Goal: Check status

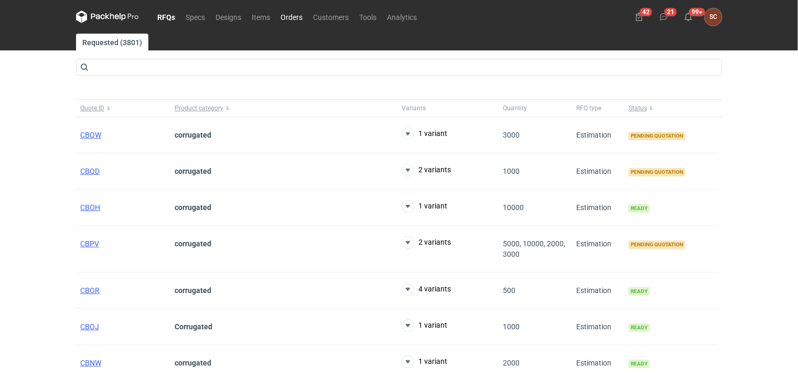
click at [295, 21] on link "Orders" at bounding box center [291, 16] width 33 height 13
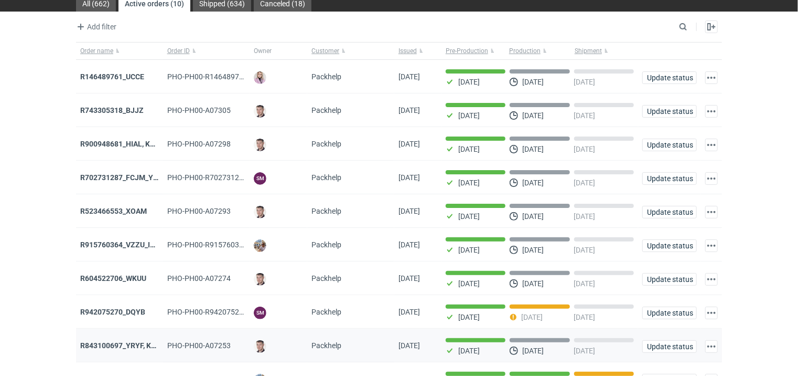
scroll to position [90, 0]
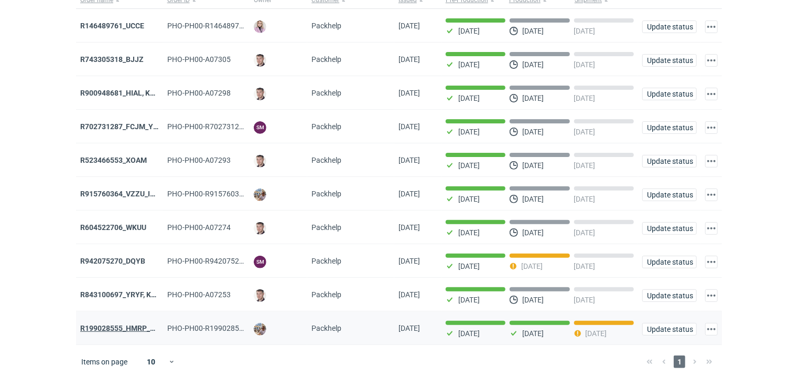
click at [122, 324] on strong "R199028555_HMRP_BKJH_VHKJ_ZOBC" at bounding box center [146, 328] width 133 height 8
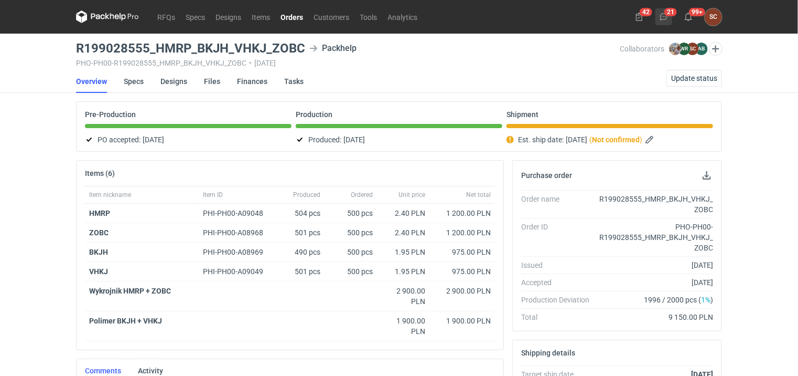
click at [669, 14] on button "21" at bounding box center [664, 16] width 17 height 17
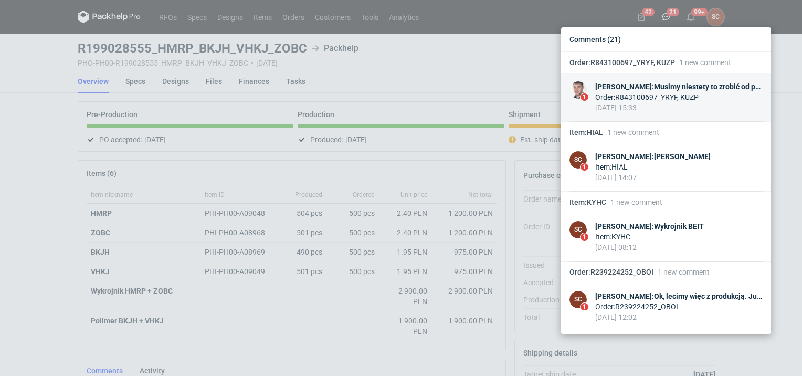
click at [674, 92] on div "Order : R843100697_YRYF, KUZP" at bounding box center [678, 97] width 167 height 10
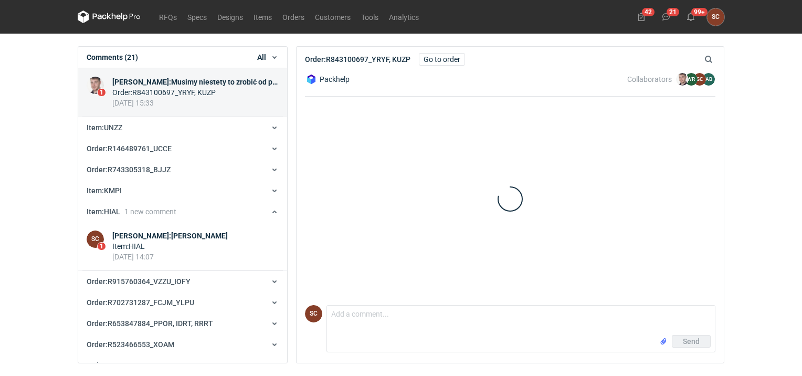
scroll to position [473, 0]
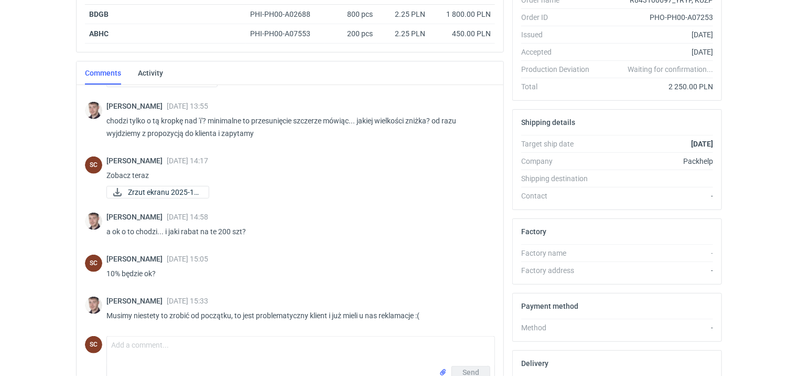
scroll to position [295, 0]
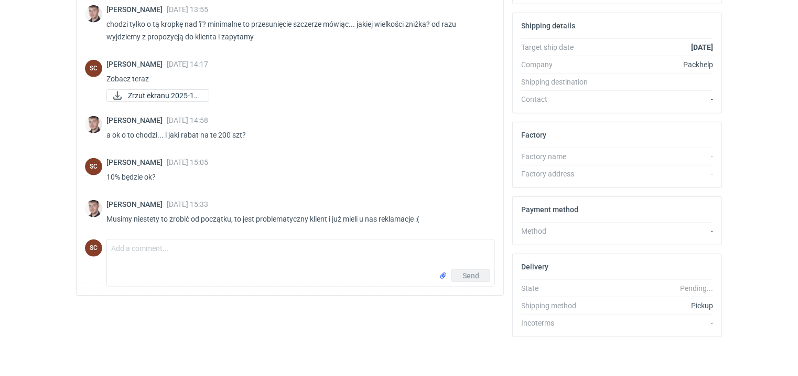
click at [240, 273] on div "Send" at bounding box center [301, 277] width 388 height 17
click at [228, 263] on textarea "Comment message" at bounding box center [301, 254] width 388 height 29
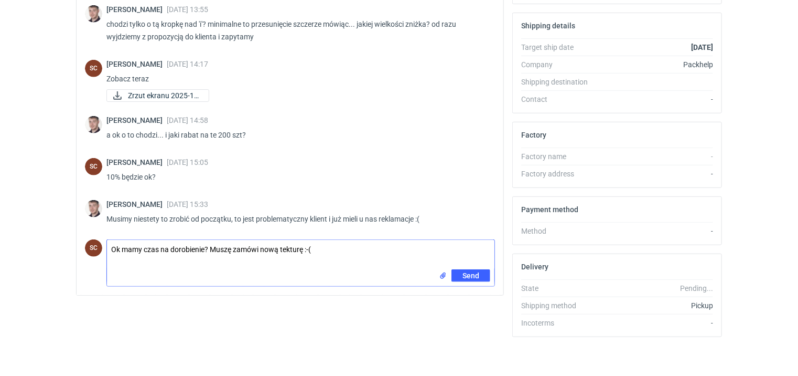
click at [258, 243] on textarea "Ok mamy czas na dorobienie? Muszę zamówi nową tekturę :-(" at bounding box center [301, 254] width 388 height 29
type textarea "Ok mamy czas na dorobienie? Muszę zamówić nową tekturę :-("
click at [474, 269] on button "Send" at bounding box center [471, 275] width 39 height 13
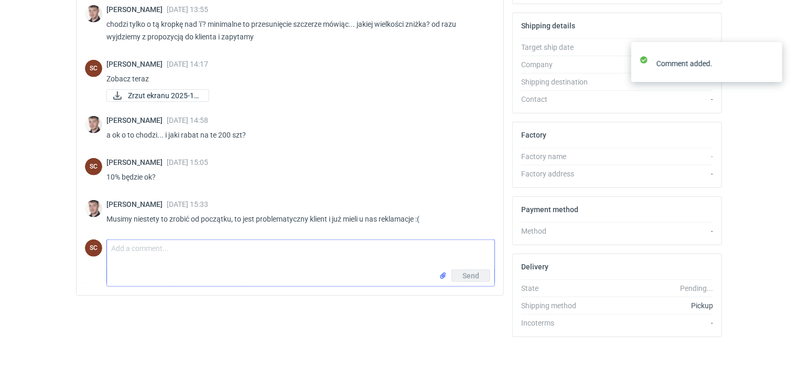
scroll to position [429, 0]
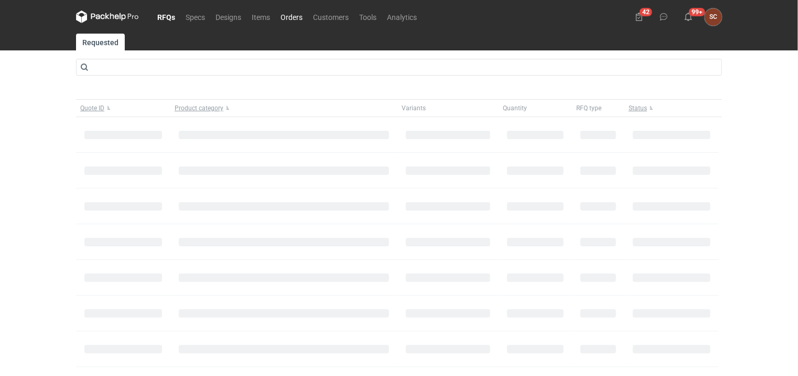
click at [284, 19] on link "Orders" at bounding box center [291, 16] width 33 height 13
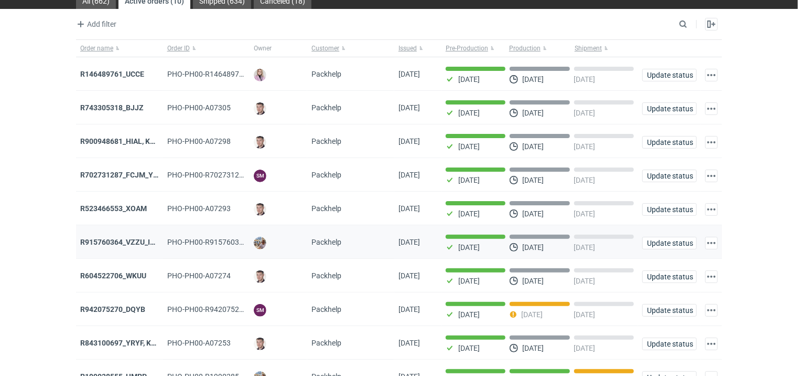
scroll to position [90, 0]
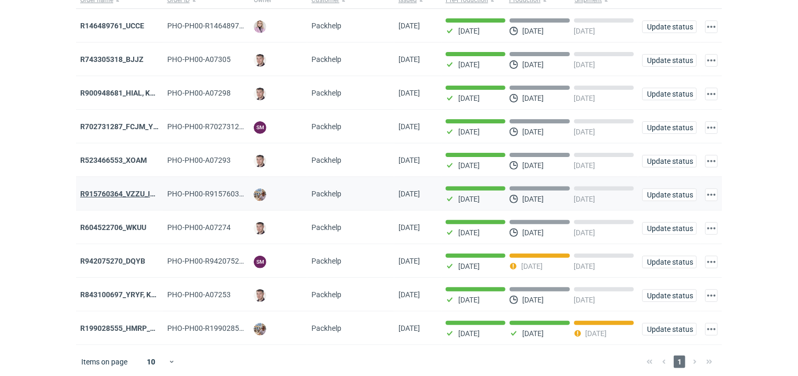
click at [121, 190] on strong "R915760364_VZZU_IOFY" at bounding box center [122, 193] width 84 height 8
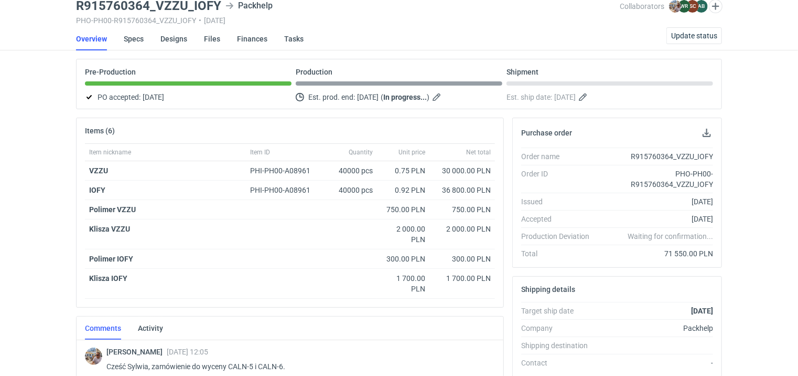
scroll to position [41, 0]
click at [135, 40] on link "Specs" at bounding box center [134, 39] width 20 height 23
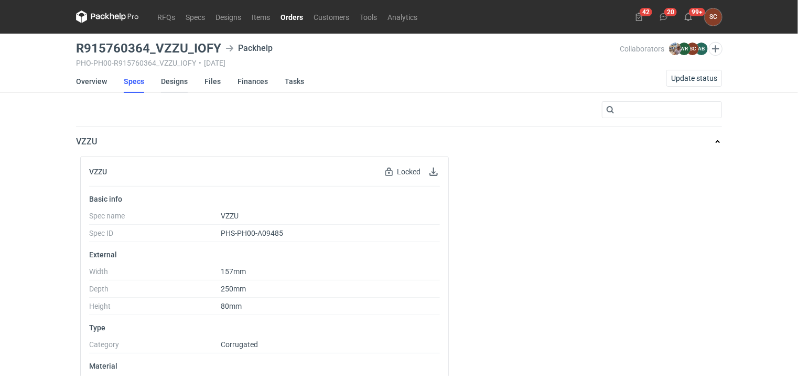
click at [175, 79] on link "Designs" at bounding box center [174, 81] width 27 height 23
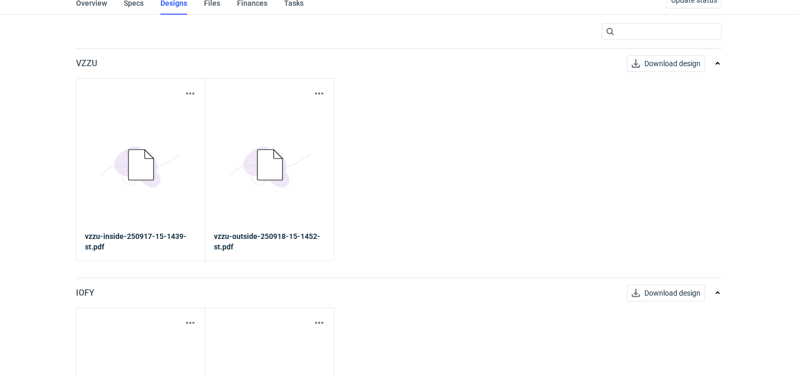
scroll to position [191, 0]
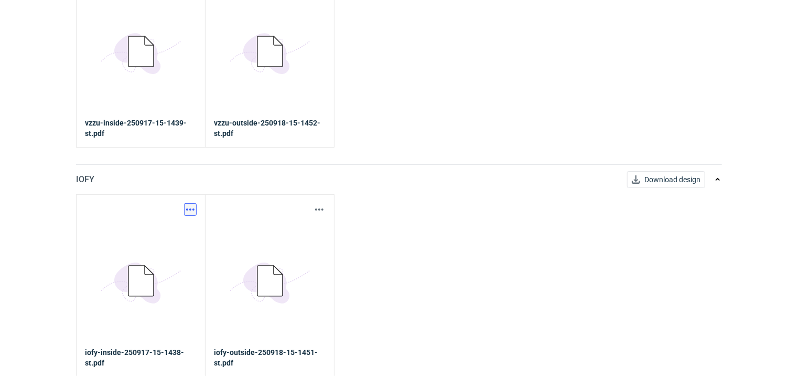
click at [188, 209] on button "button" at bounding box center [190, 209] width 13 height 13
click at [162, 233] on link "Download design part" at bounding box center [144, 231] width 97 height 17
